Goal: Obtain resource: Download file/media

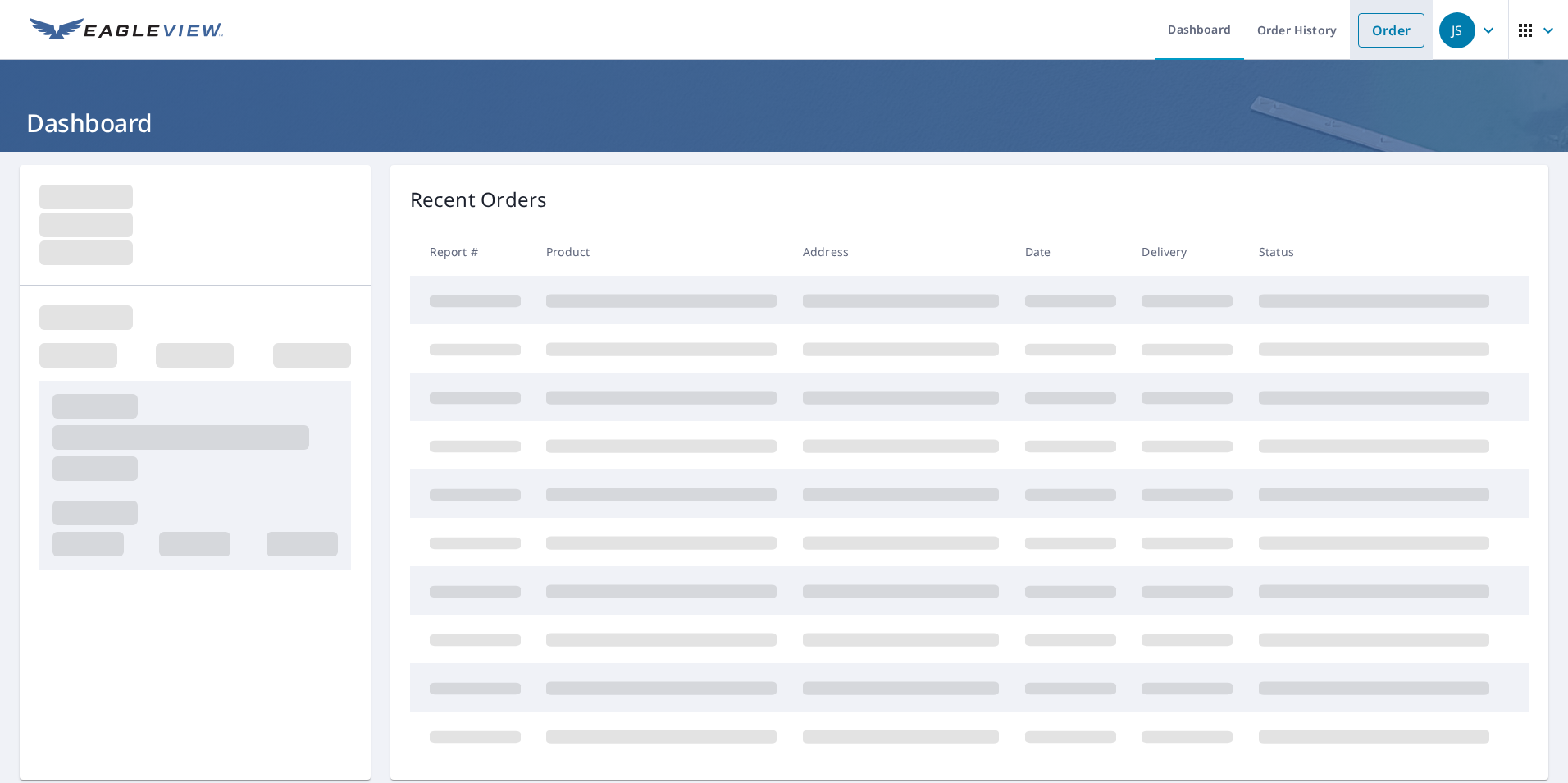
click at [1378, 31] on link "Order" at bounding box center [1392, 30] width 66 height 34
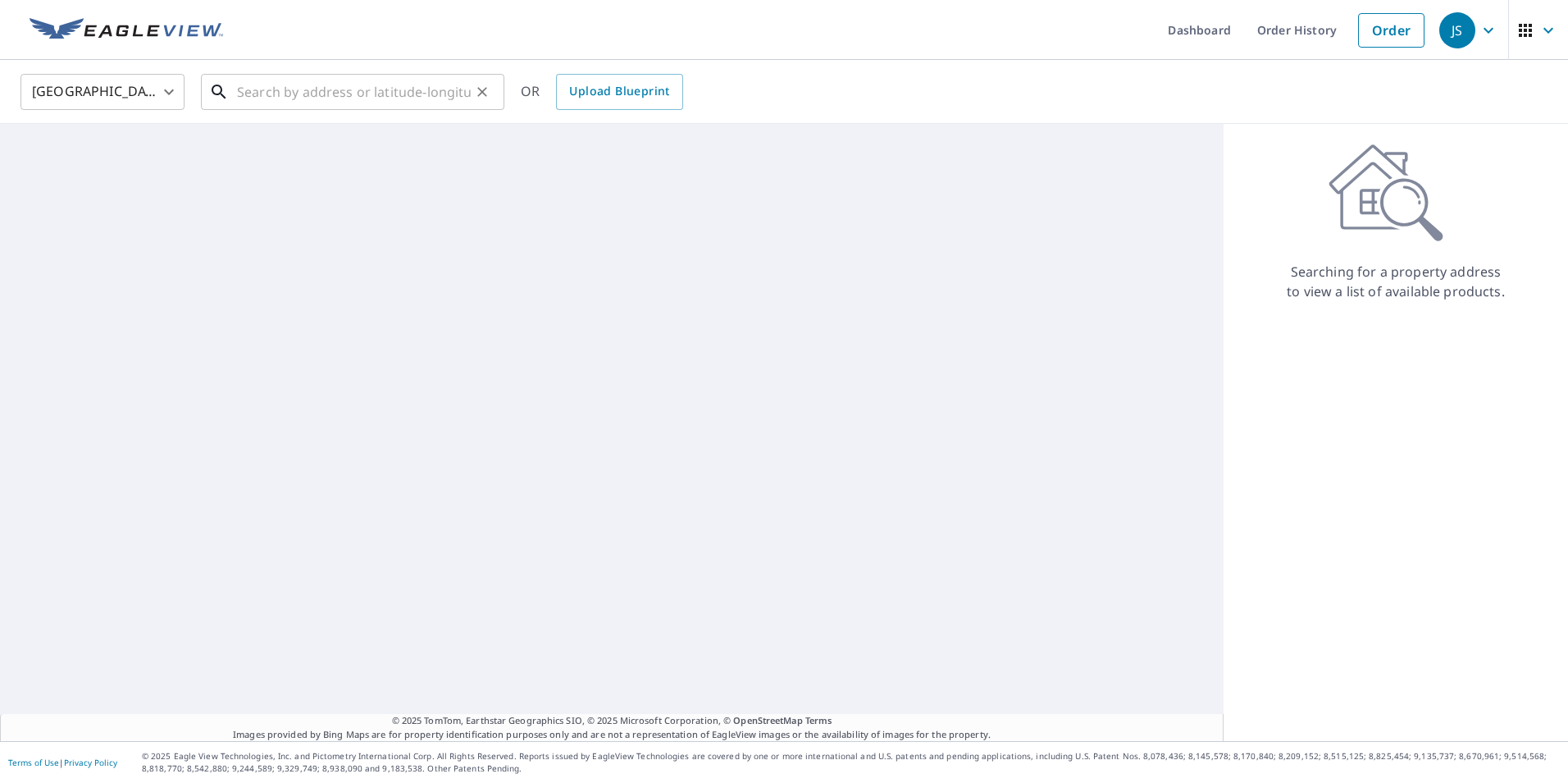
click at [377, 97] on input "text" at bounding box center [354, 92] width 234 height 46
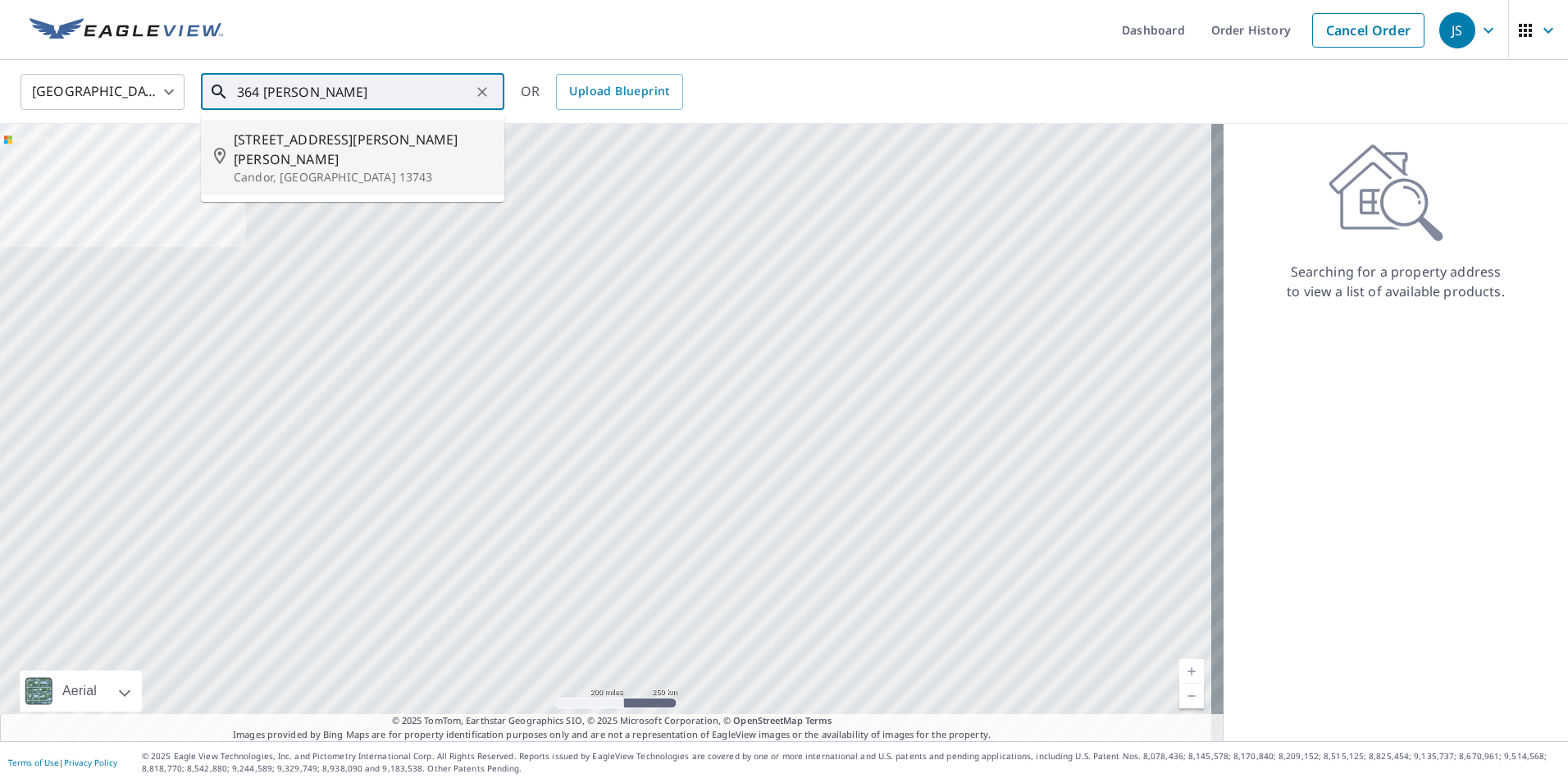
click at [289, 169] on p "Candor, [GEOGRAPHIC_DATA] 13743" at bounding box center [363, 177] width 258 height 17
type input "[STREET_ADDRESS][PERSON_NAME][PERSON_NAME]"
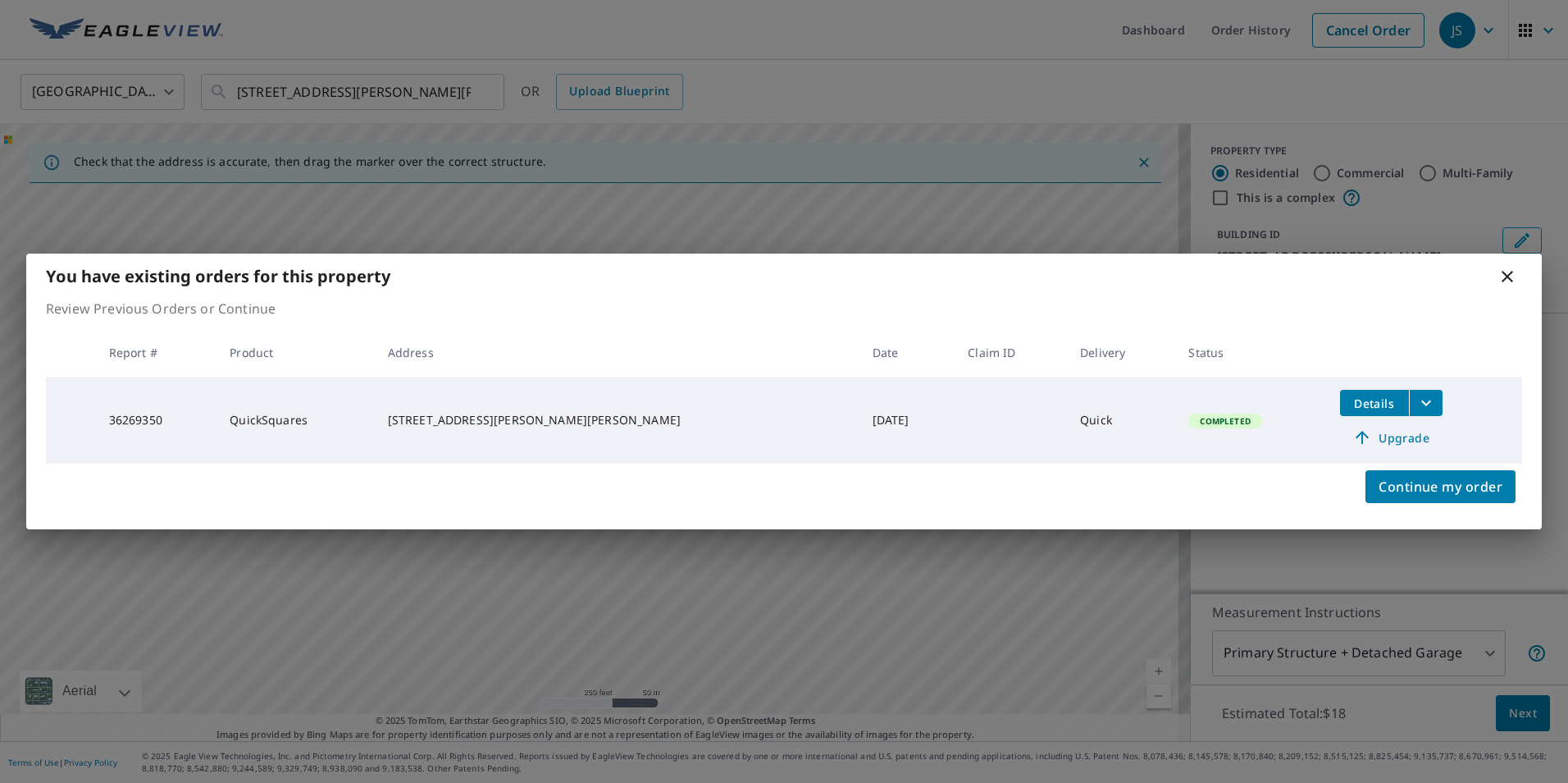
click at [1409, 402] on button "filesDropdownBtn-36269350" at bounding box center [1426, 403] width 33 height 26
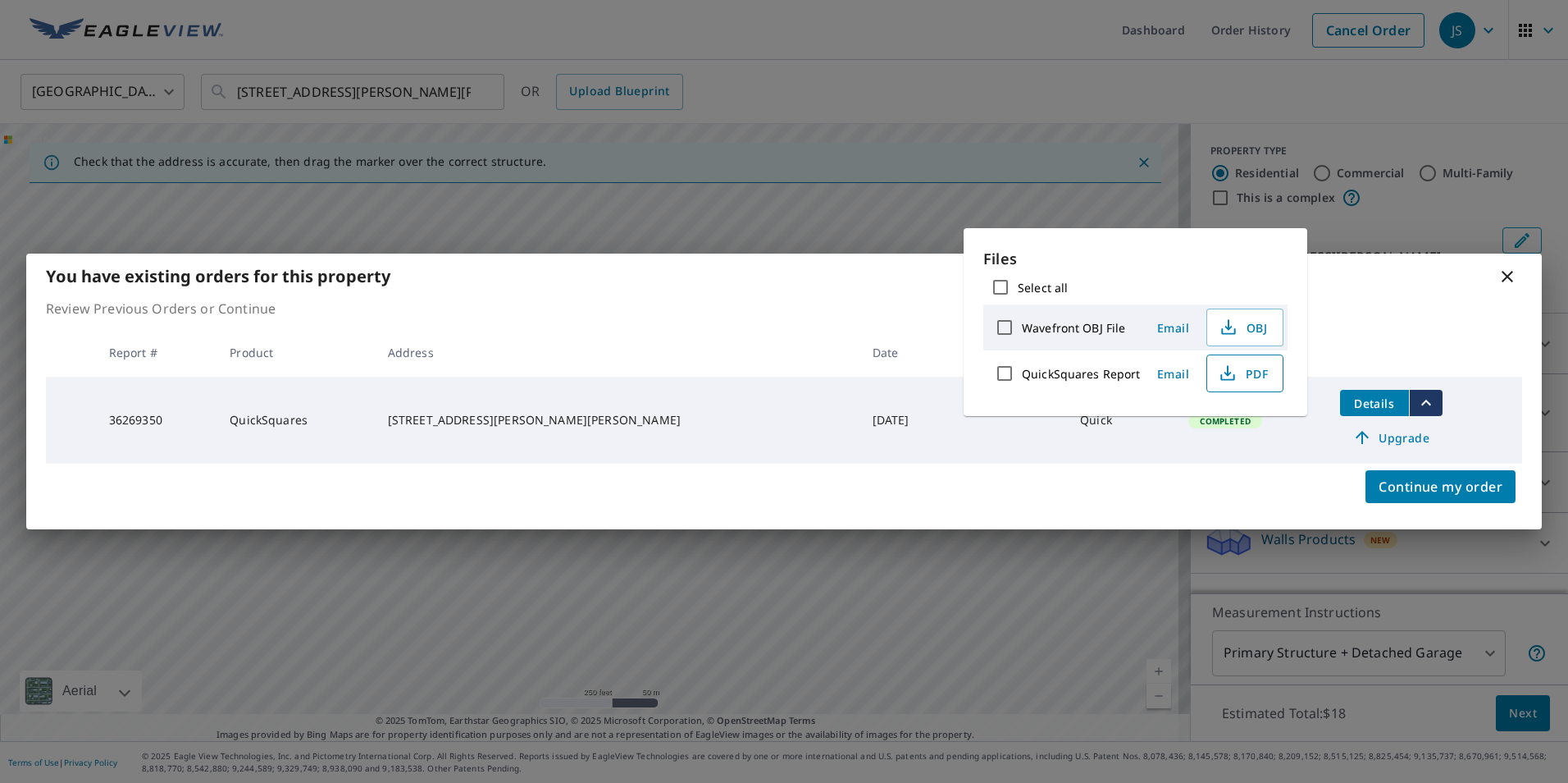
click at [1252, 377] on span "PDF" at bounding box center [1243, 373] width 52 height 20
click at [1509, 274] on icon at bounding box center [1508, 276] width 20 height 20
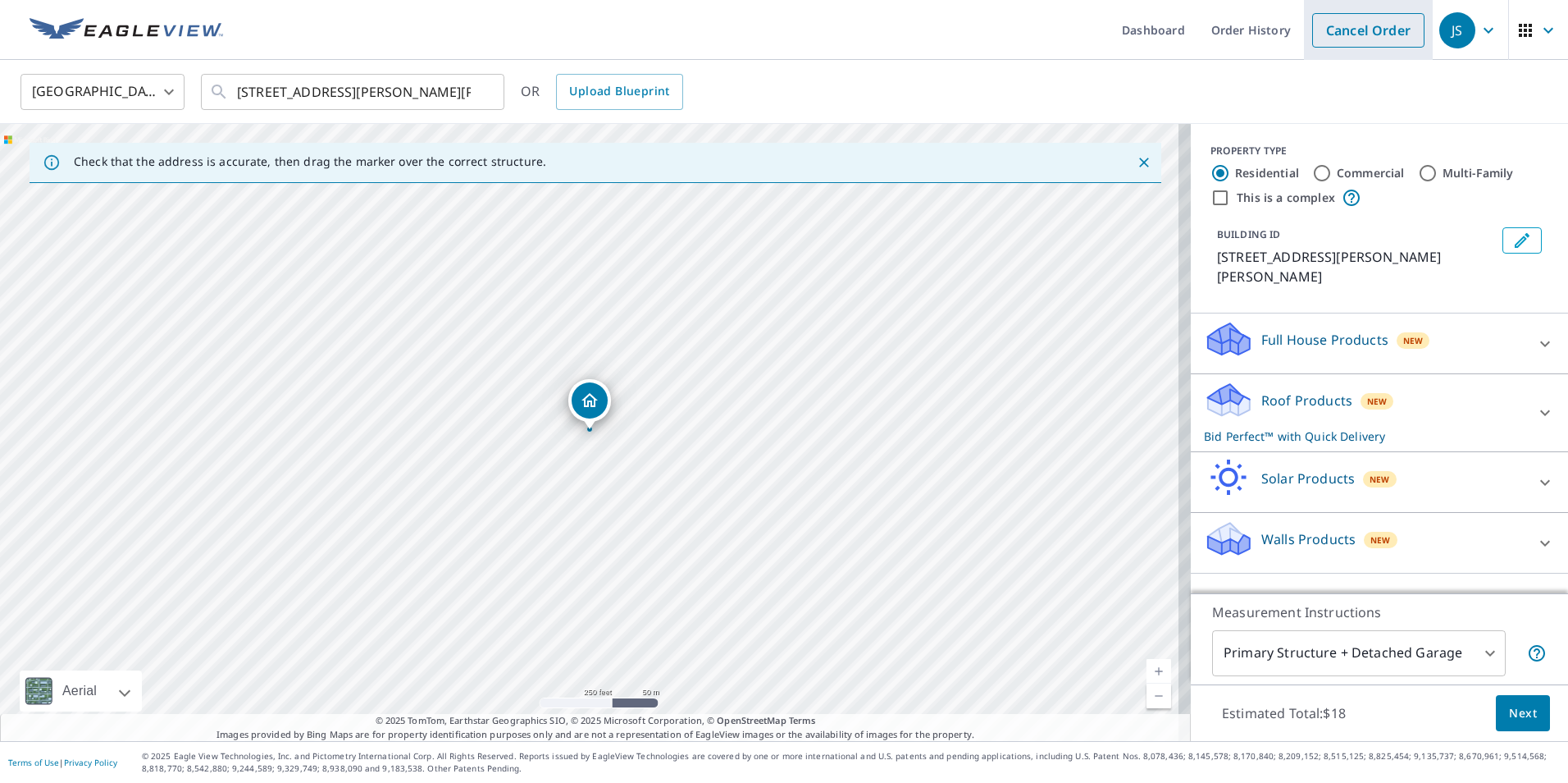
click at [1357, 38] on link "Cancel Order" at bounding box center [1368, 30] width 113 height 34
